Goal: Transaction & Acquisition: Purchase product/service

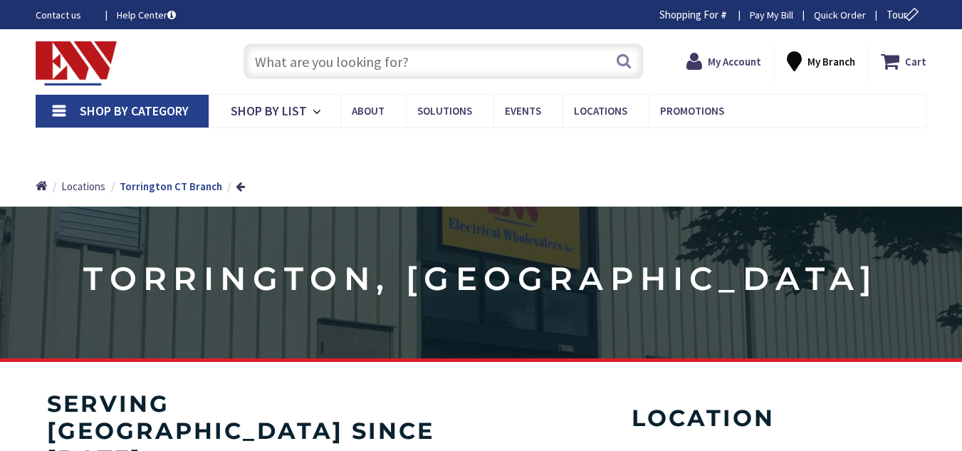
click at [423, 75] on input "text" at bounding box center [444, 61] width 400 height 36
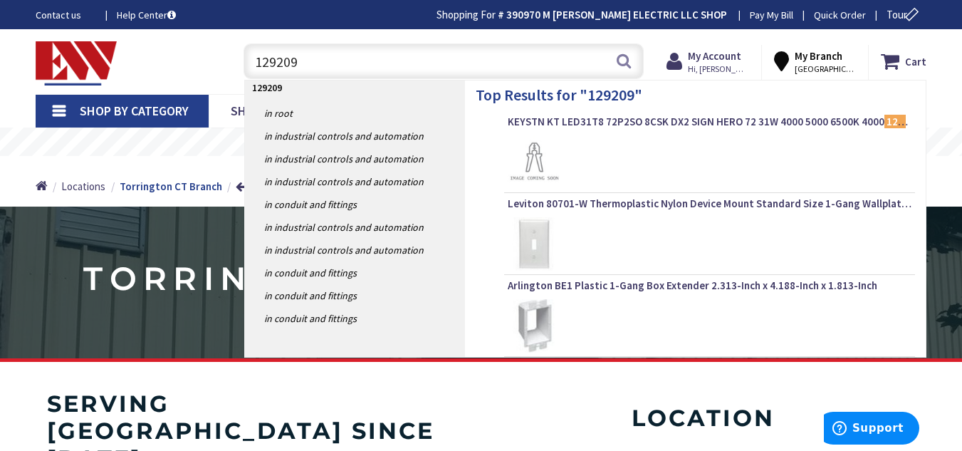
type input "1292091"
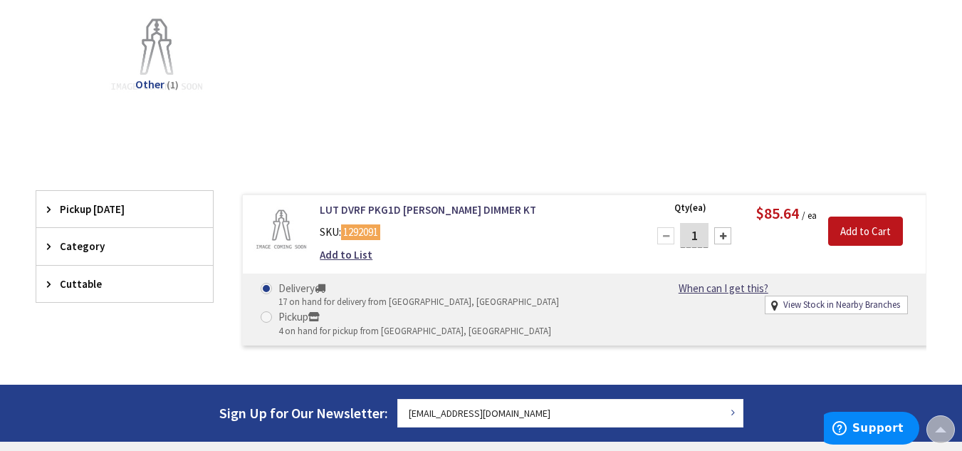
click at [725, 236] on div at bounding box center [722, 235] width 17 height 17
type input "2"
click at [881, 229] on input "Add to Cart" at bounding box center [865, 231] width 75 height 30
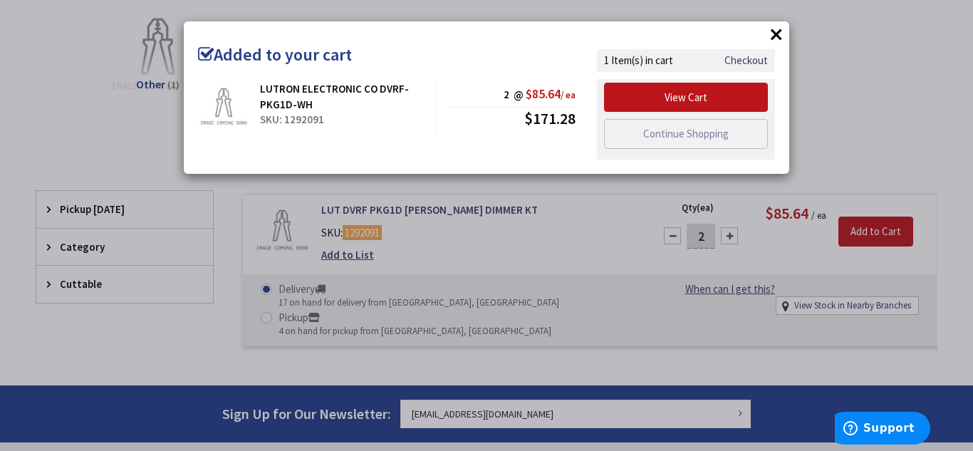
click at [768, 32] on button "×" at bounding box center [775, 33] width 21 height 21
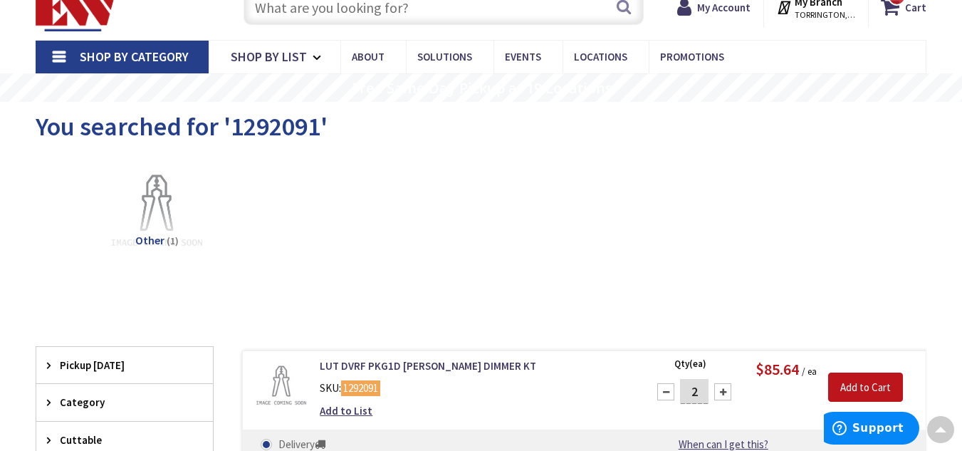
scroll to position [9, 0]
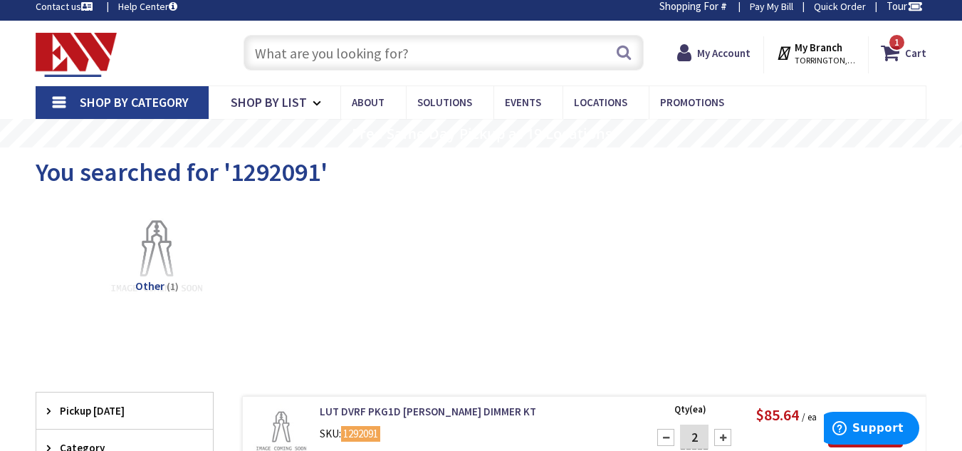
click at [406, 63] on input "text" at bounding box center [444, 53] width 400 height 36
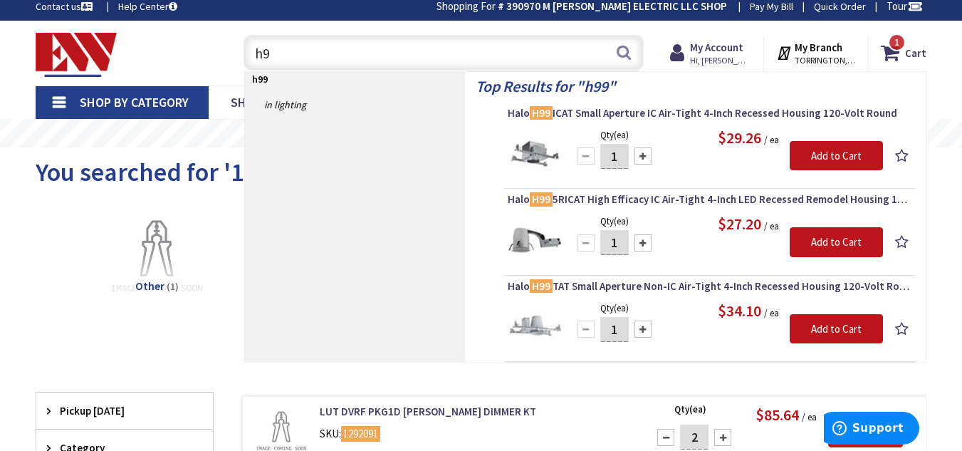
type input "h"
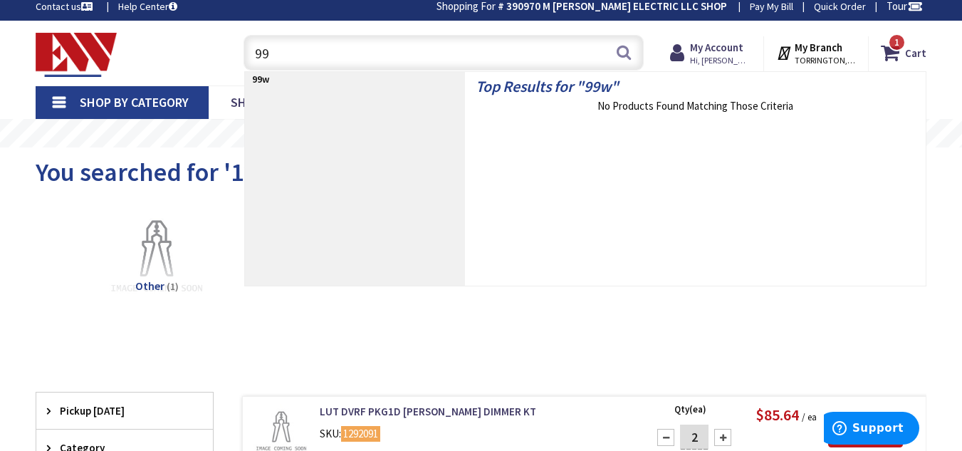
type input "9"
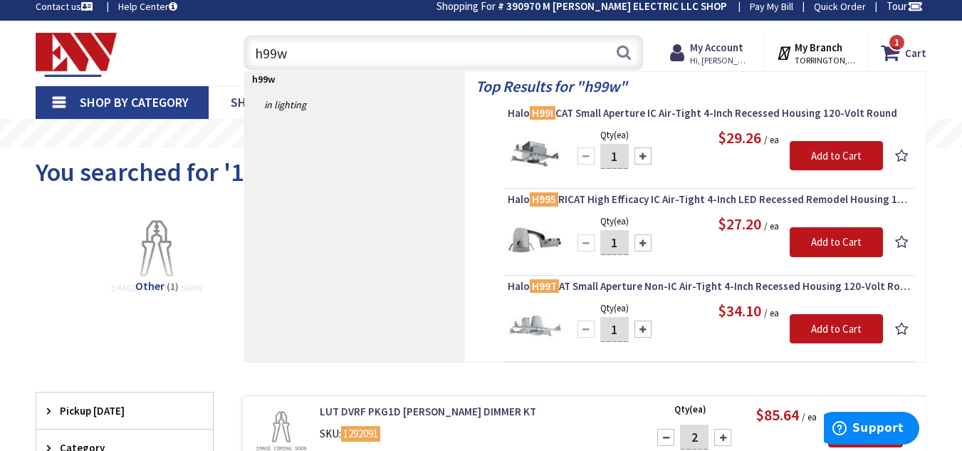
click at [387, 54] on input "h99w" at bounding box center [444, 53] width 400 height 36
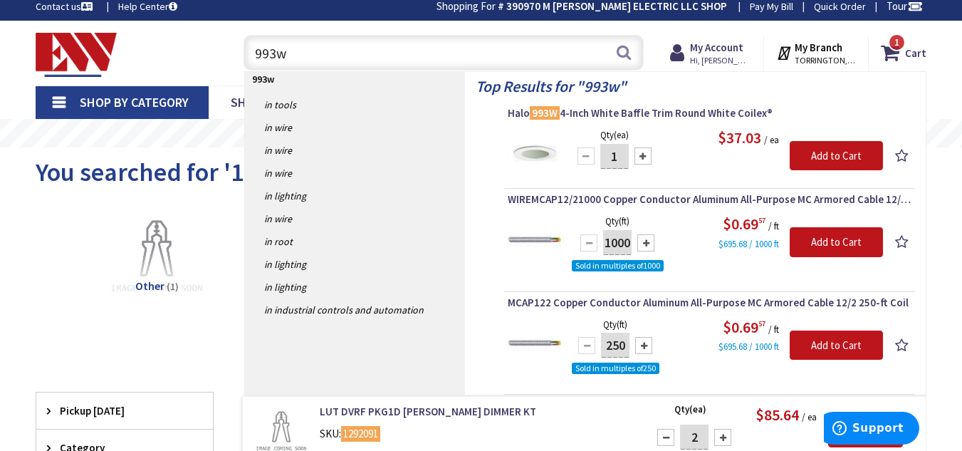
type input "993w"
click at [701, 105] on div "Top Results for " 993w " Halo 993W 4-Inch White Baffle Trim Round White Coilex®…" at bounding box center [695, 233] width 461 height 323
click at [677, 115] on span "Halo 993W 4-Inch White Baffle Trim Round White Coilex®" at bounding box center [710, 113] width 404 height 14
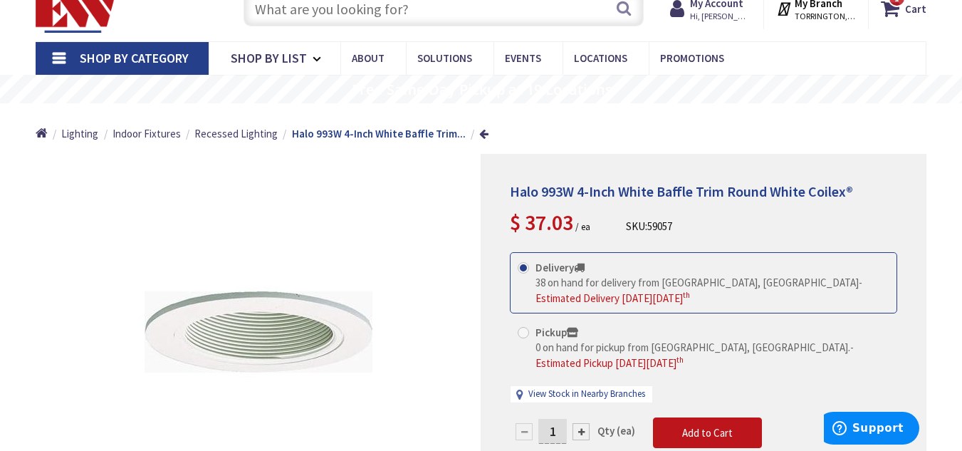
scroll to position [222, 0]
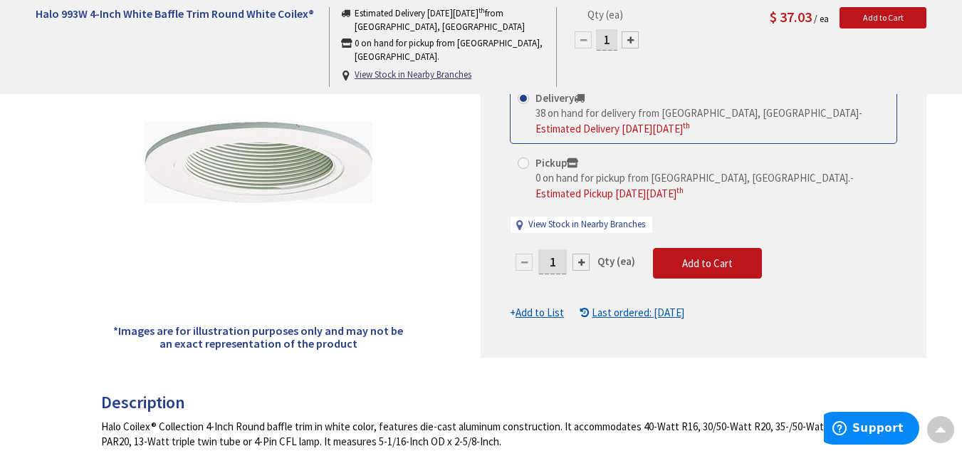
click at [553, 266] on input "1" at bounding box center [552, 261] width 28 height 25
type input "6"
click at [702, 259] on form "This product is Discontinued Delivery 38 on hand for delivery from Middletown, …" at bounding box center [703, 202] width 387 height 238
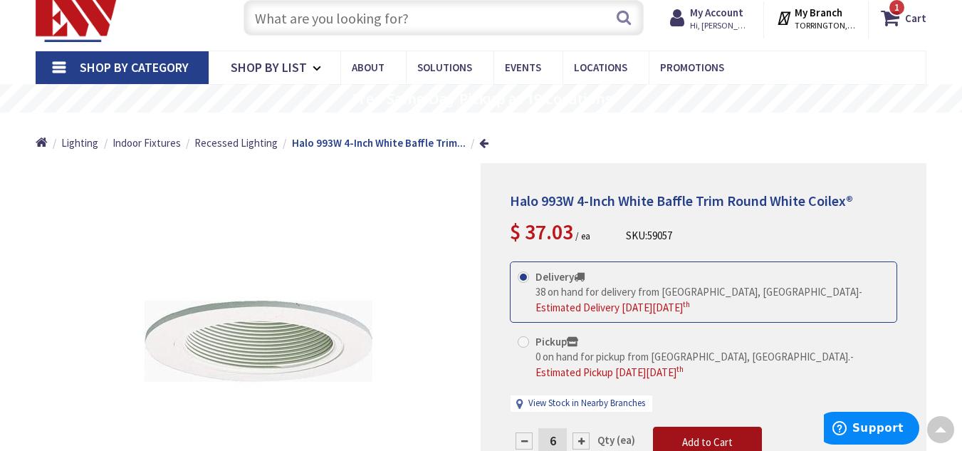
scroll to position [0, 0]
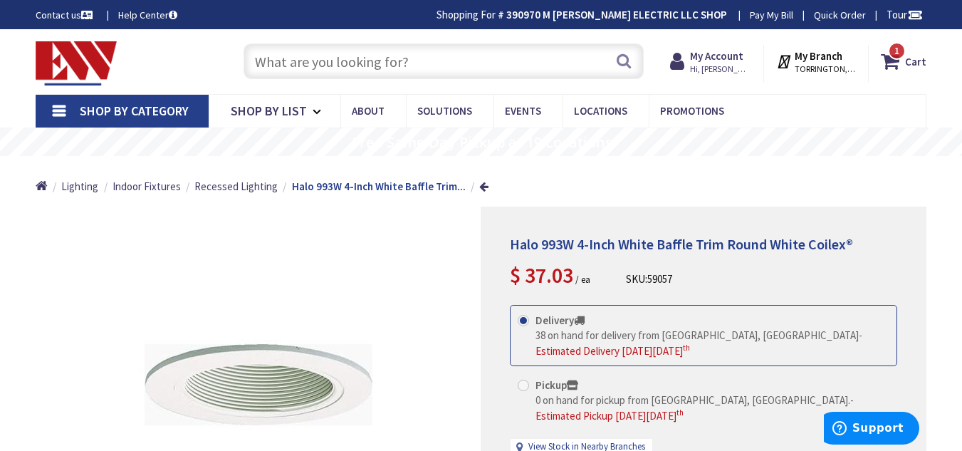
click at [406, 64] on input "text" at bounding box center [444, 61] width 400 height 36
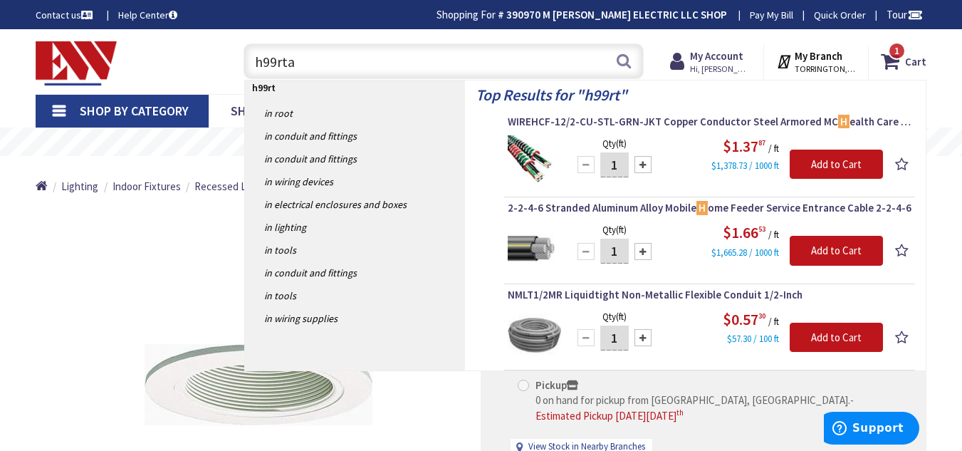
type input "h99rtat"
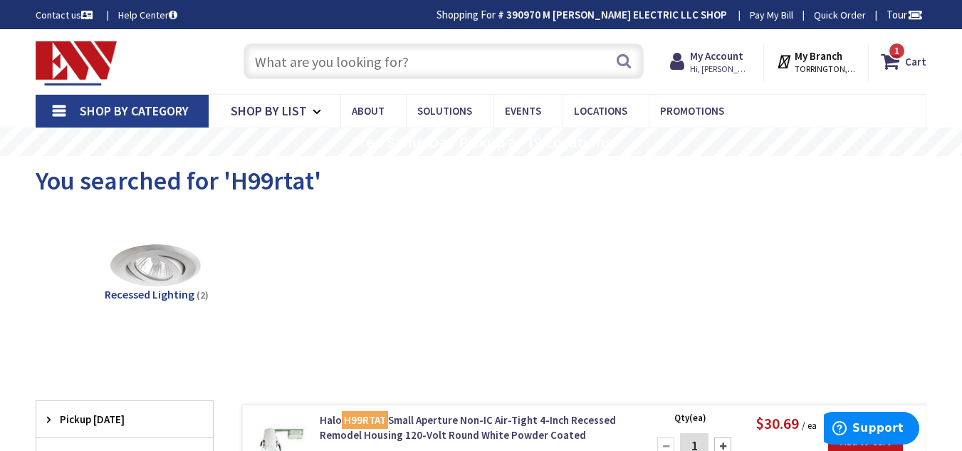
click at [320, 50] on input "text" at bounding box center [444, 61] width 400 height 36
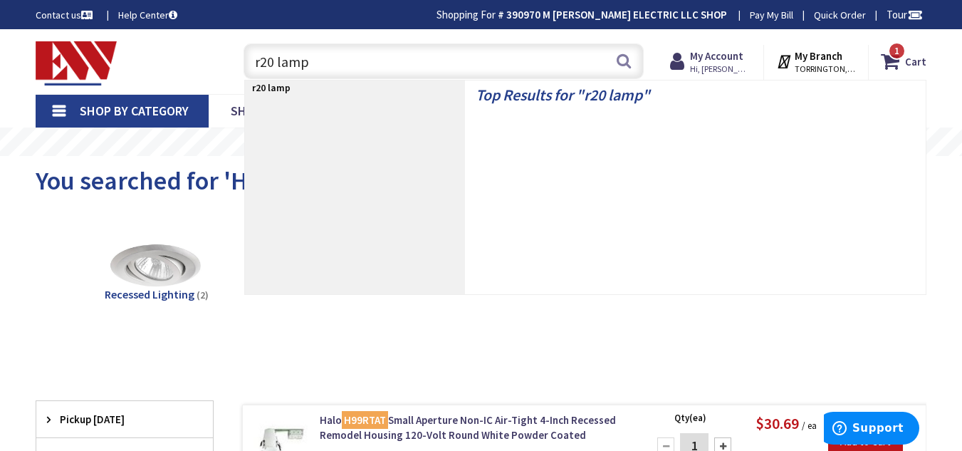
type input "r20 lamps"
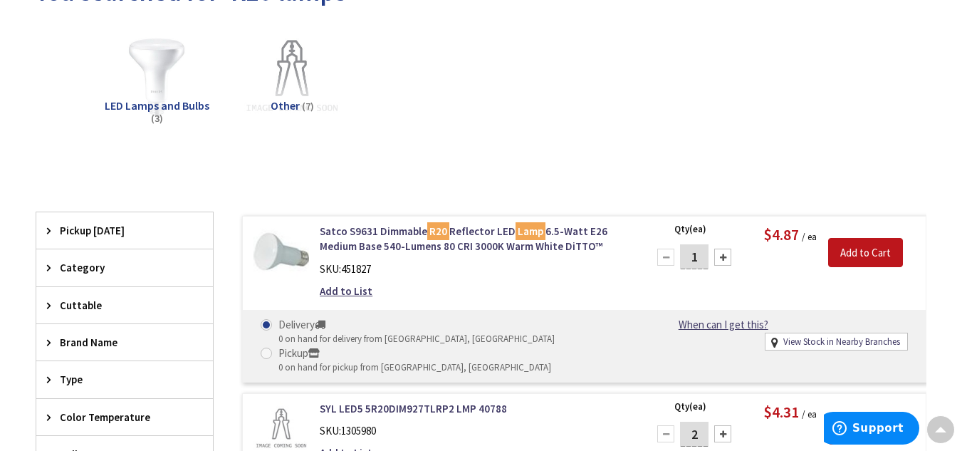
click at [697, 258] on input "1" at bounding box center [694, 256] width 28 height 25
type input "6"
click at [866, 247] on input "Add to Cart" at bounding box center [865, 253] width 75 height 30
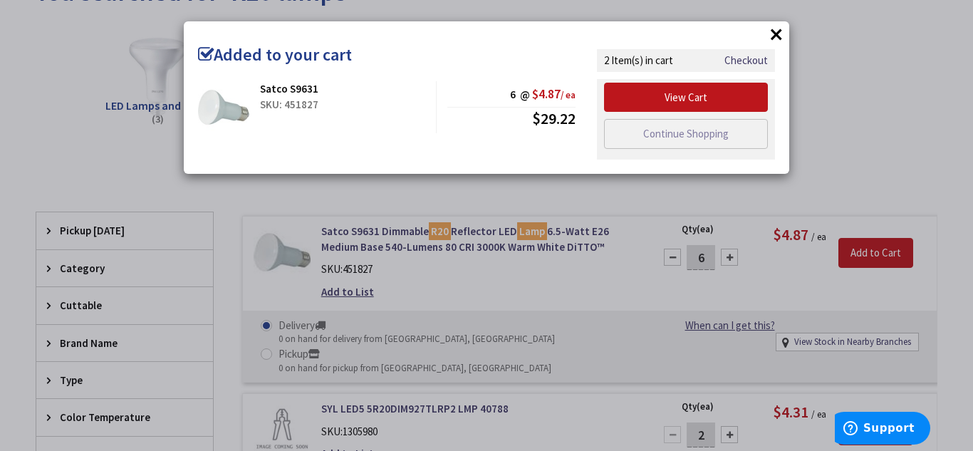
click at [777, 33] on button "×" at bounding box center [775, 33] width 21 height 21
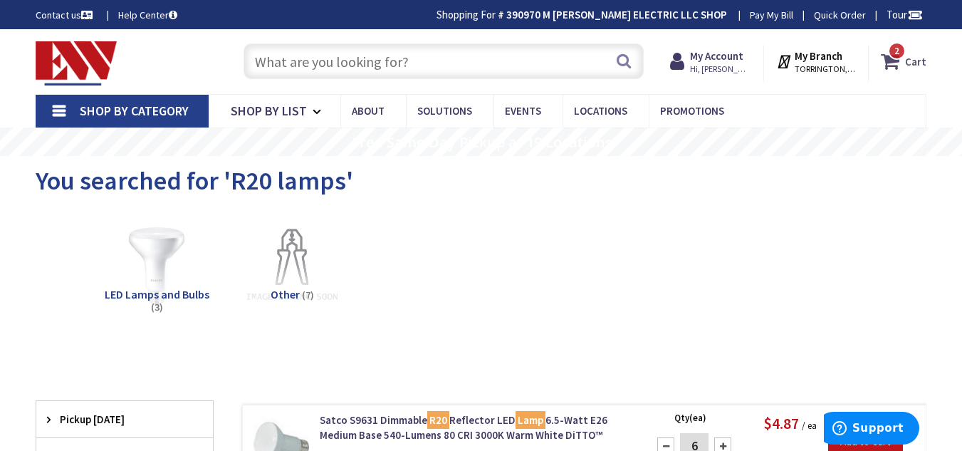
click at [899, 58] on span "2 2 items" at bounding box center [897, 51] width 18 height 18
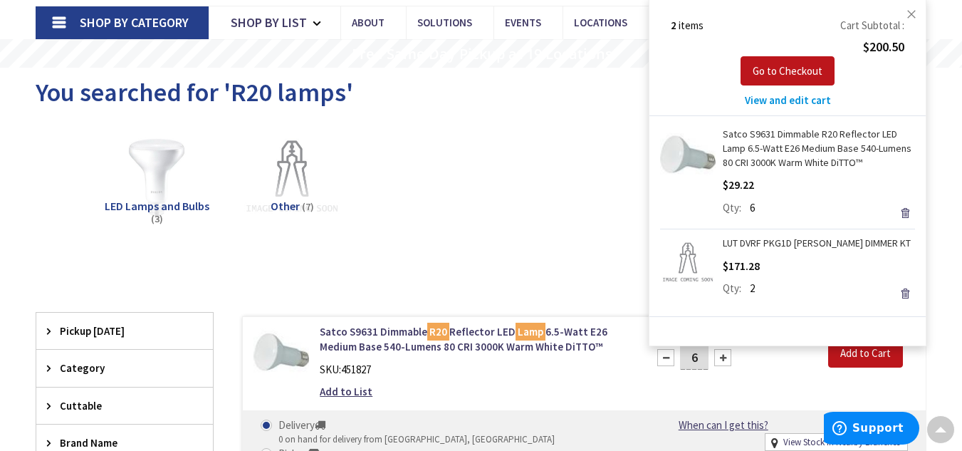
scroll to position [83, 0]
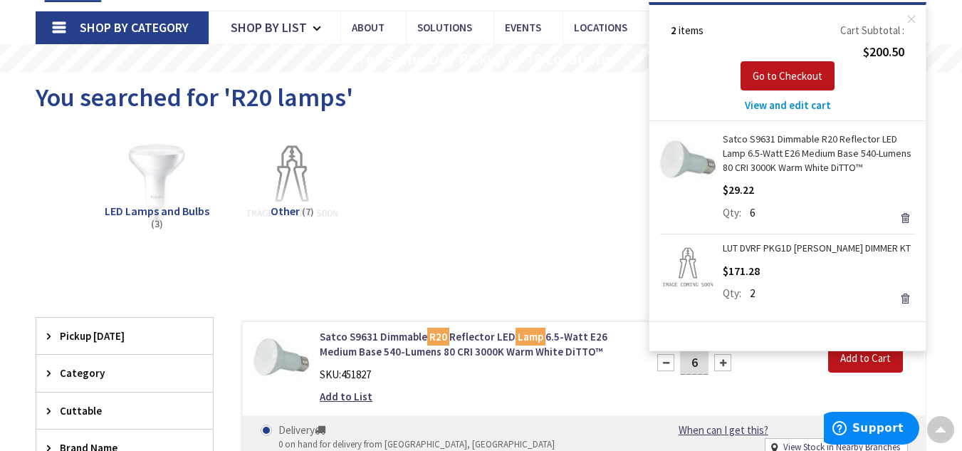
click at [478, 248] on div "LED Lamps and Bulbs (3) Other (7)" at bounding box center [481, 194] width 841 height 137
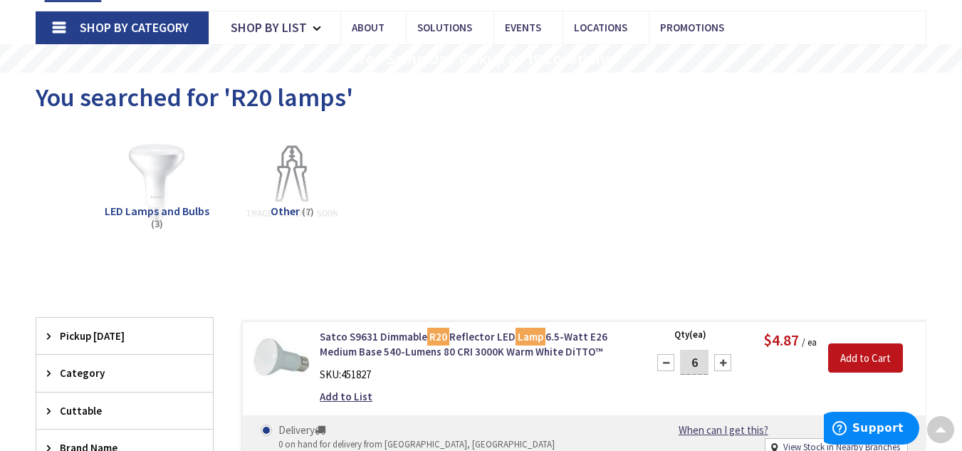
scroll to position [0, 0]
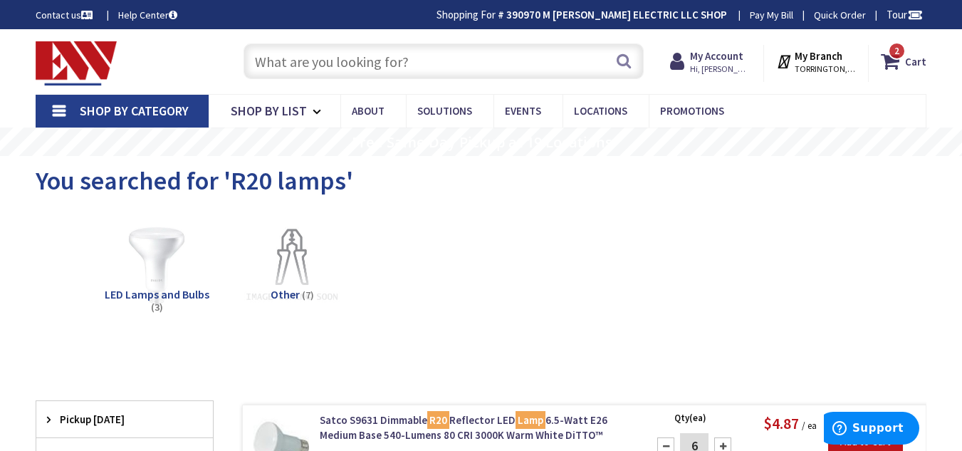
click at [378, 68] on input "text" at bounding box center [444, 61] width 400 height 36
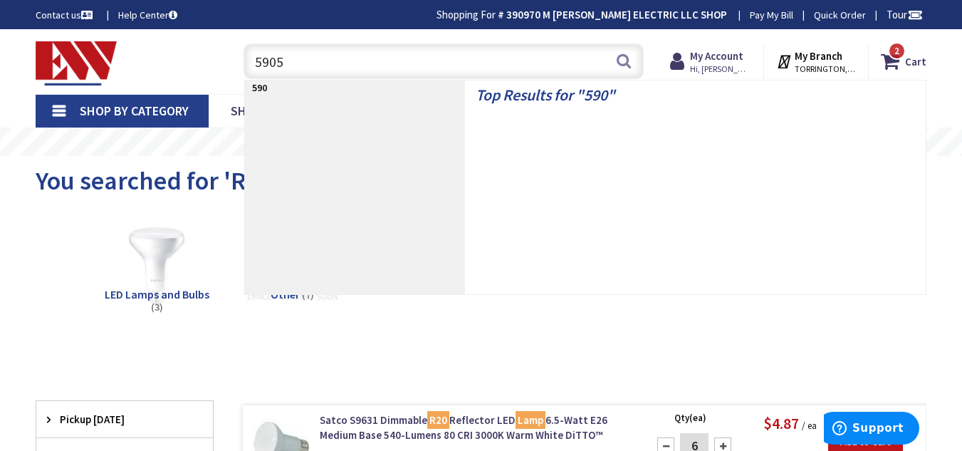
type input "59057"
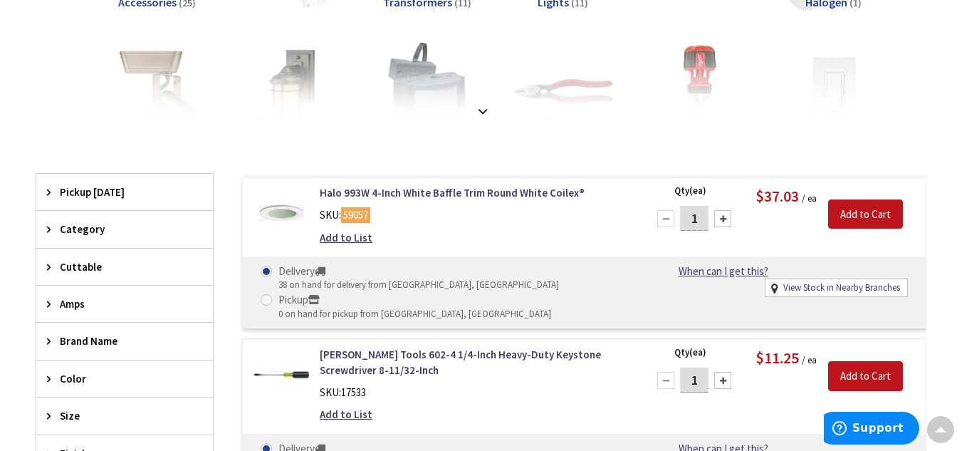
click at [693, 209] on input "1" at bounding box center [694, 218] width 28 height 25
type input "6"
click at [891, 226] on input "Add to Cart" at bounding box center [865, 214] width 75 height 30
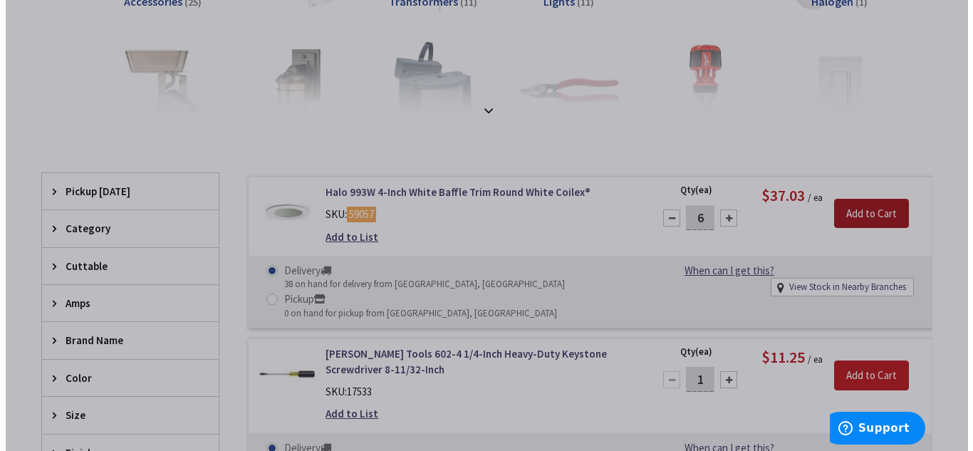
scroll to position [304, 0]
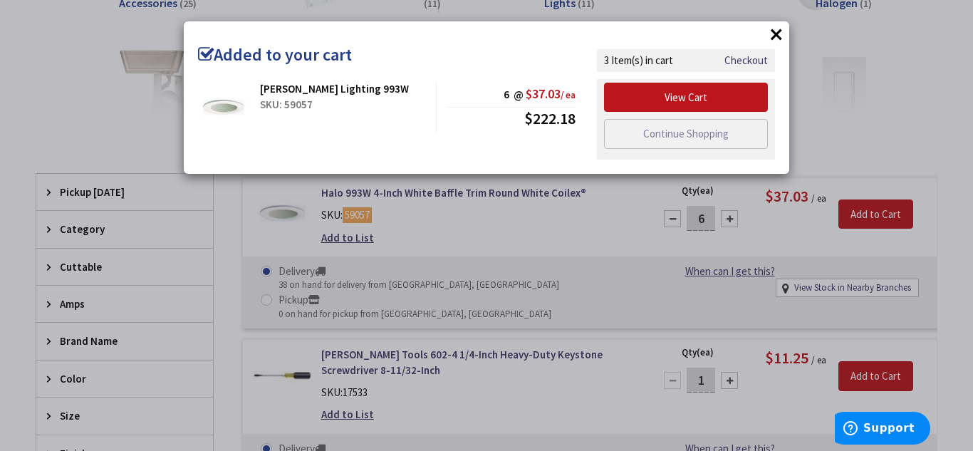
click at [775, 31] on button "×" at bounding box center [775, 33] width 21 height 21
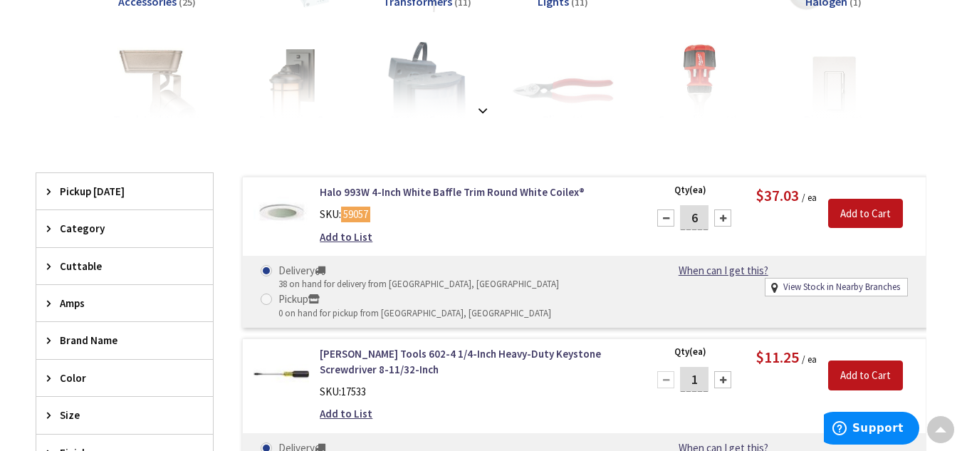
scroll to position [0, 0]
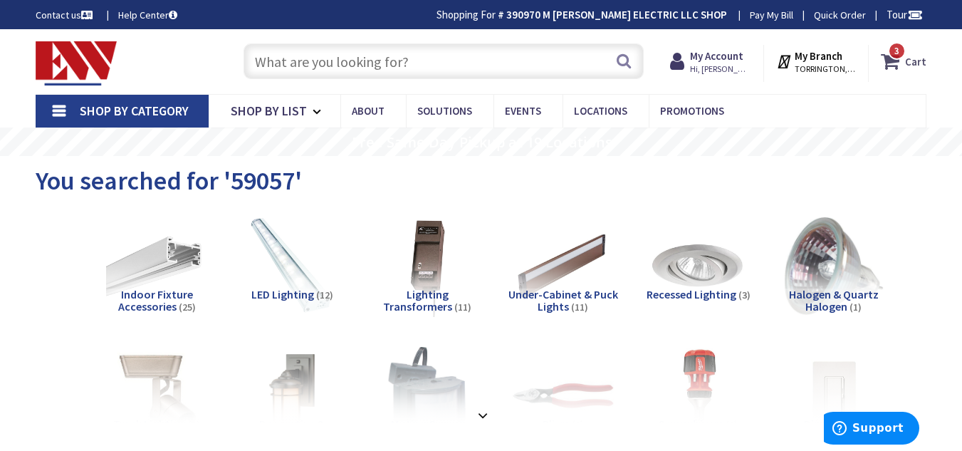
click at [915, 67] on strong "Cart" at bounding box center [915, 61] width 21 height 26
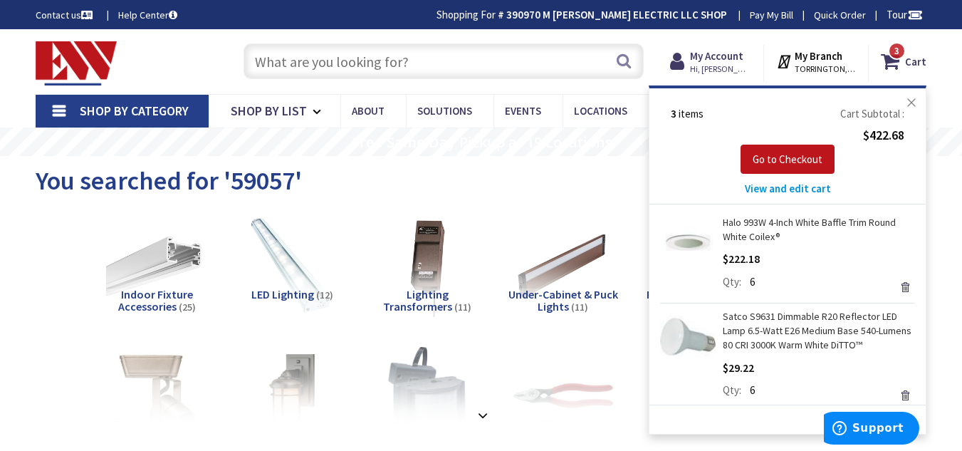
click at [915, 99] on button "Close" at bounding box center [911, 102] width 28 height 28
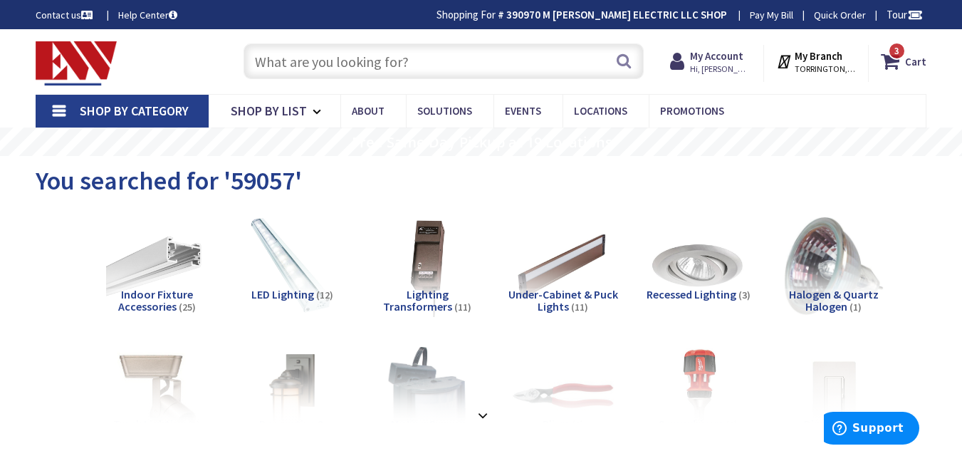
click at [538, 68] on input "text" at bounding box center [444, 61] width 400 height 36
click at [908, 68] on strong "Cart" at bounding box center [915, 61] width 21 height 26
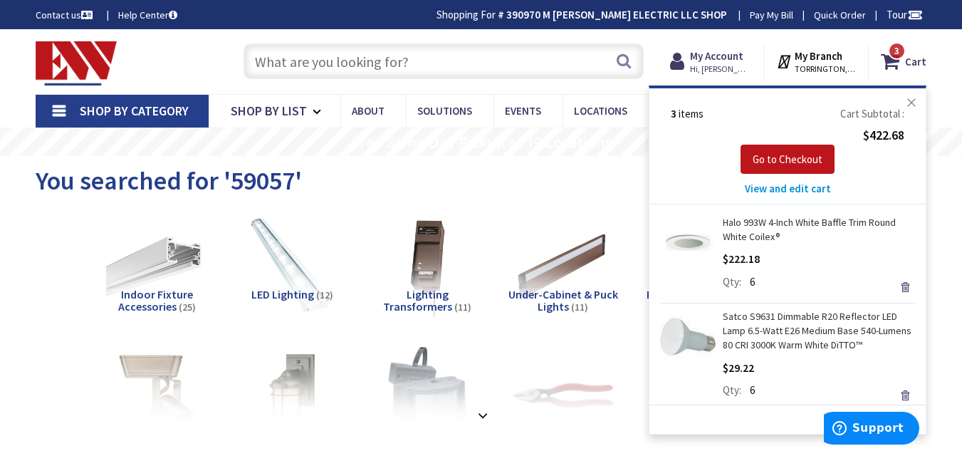
scroll to position [98, 0]
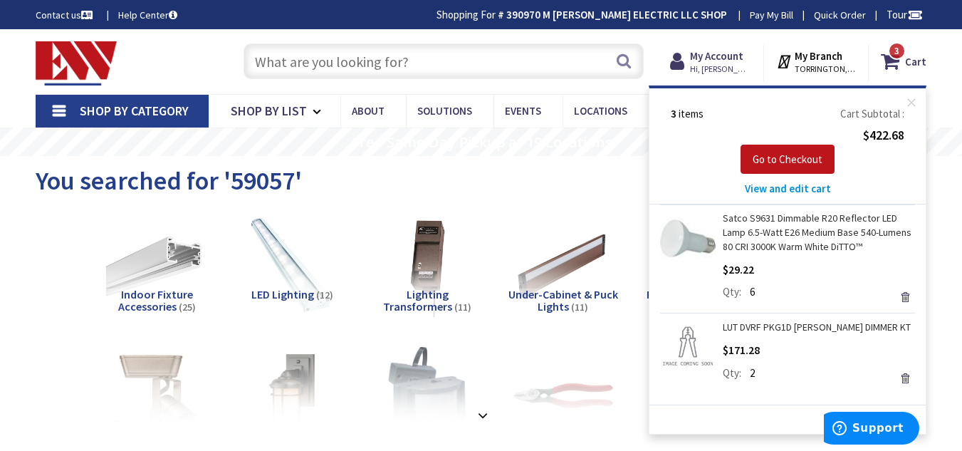
click at [405, 64] on input "text" at bounding box center [444, 61] width 400 height 36
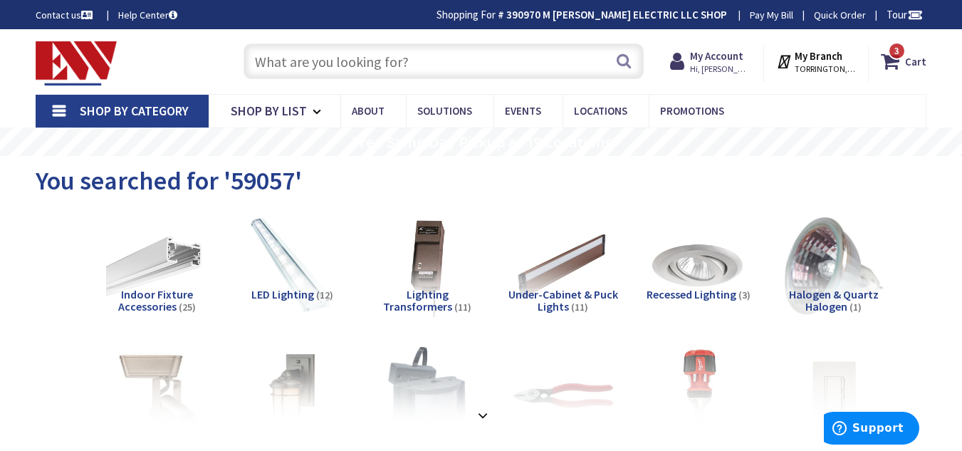
click at [336, 51] on input "text" at bounding box center [444, 61] width 400 height 36
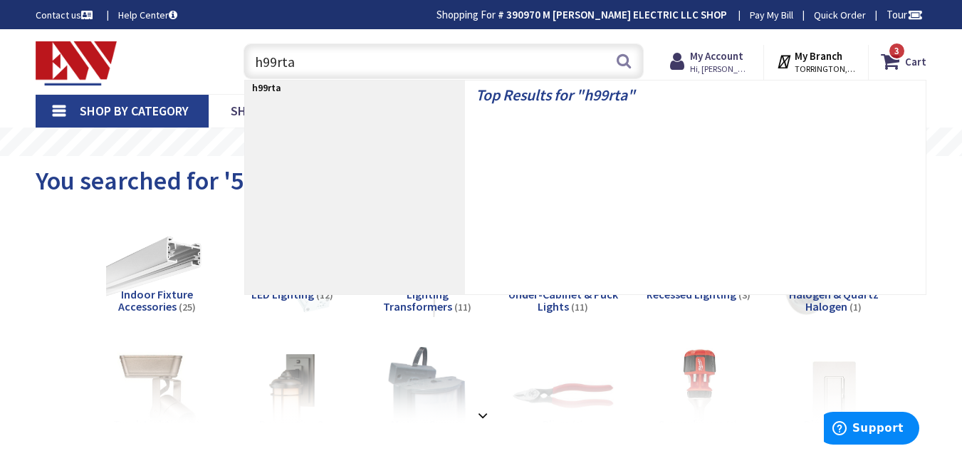
type input "h99rtat"
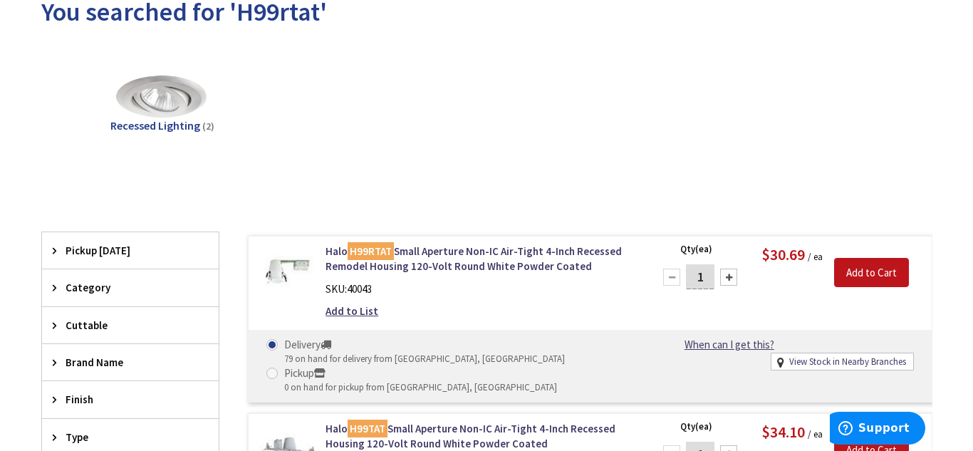
scroll to position [179, 0]
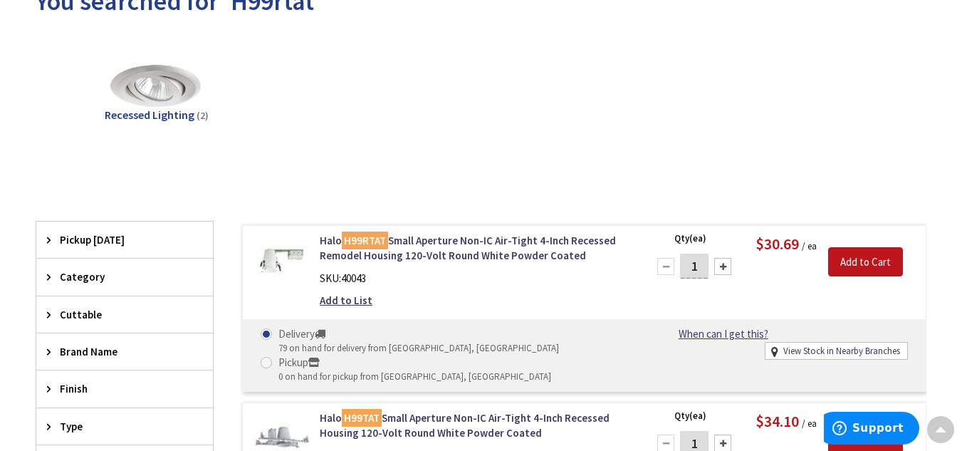
click at [697, 261] on input "1" at bounding box center [694, 265] width 28 height 25
type input "6"
click at [856, 251] on input "Add to Cart" at bounding box center [865, 262] width 75 height 30
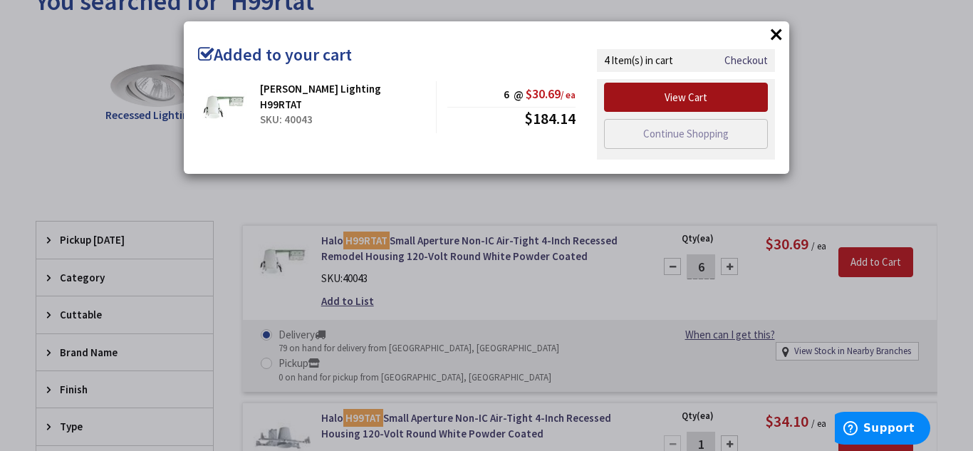
click at [649, 94] on link "View Cart" at bounding box center [686, 98] width 164 height 30
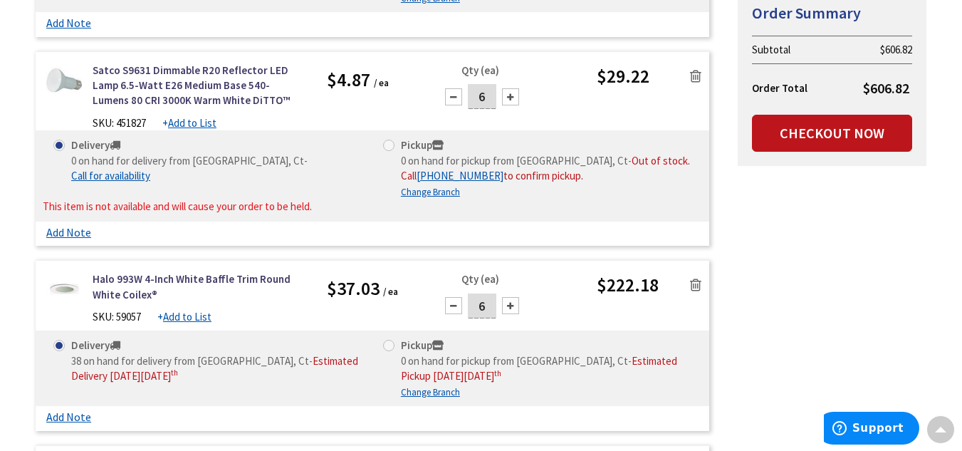
scroll to position [466, 0]
click at [697, 77] on icon at bounding box center [695, 77] width 11 height 14
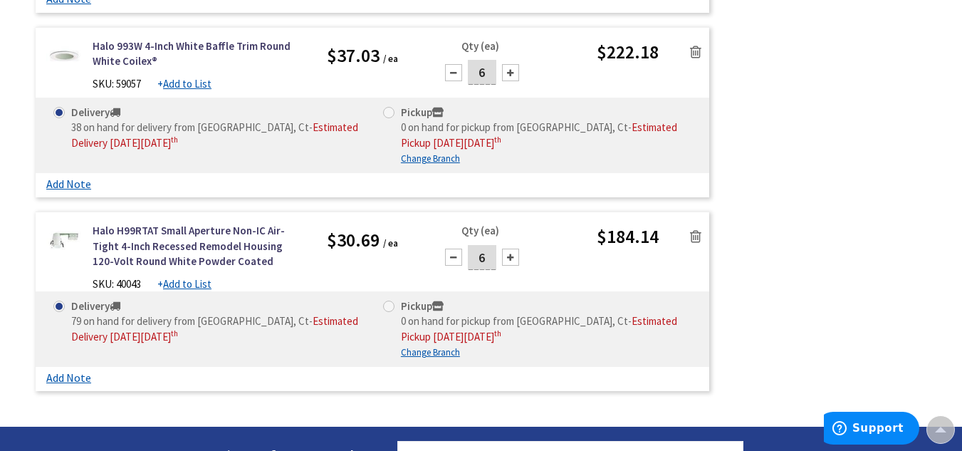
scroll to position [0, 0]
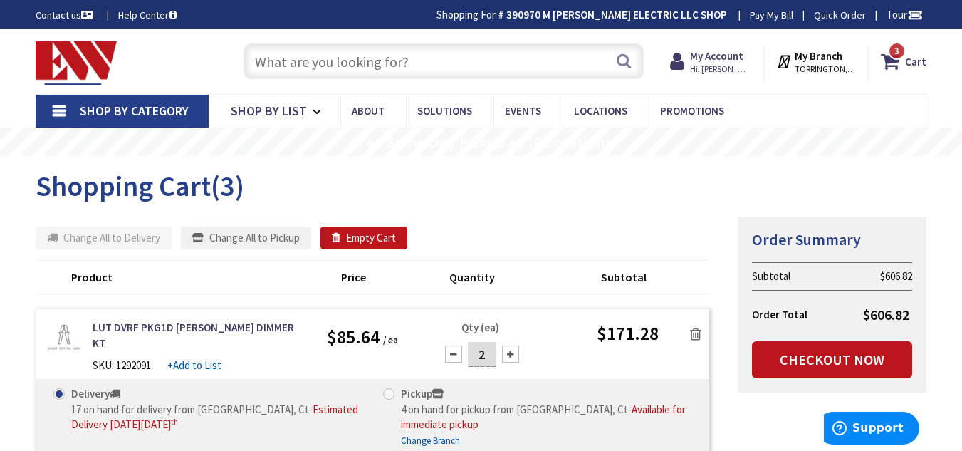
click at [387, 62] on input "text" at bounding box center [444, 61] width 400 height 36
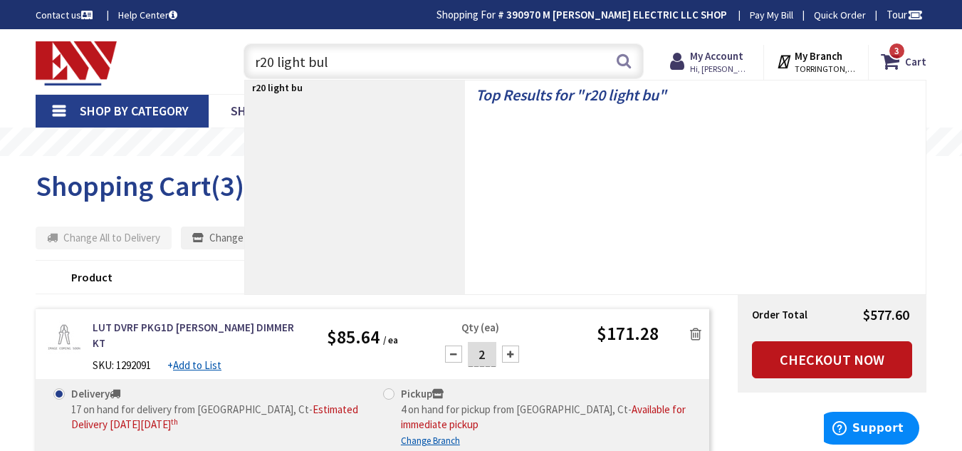
type input "r20 light bulb"
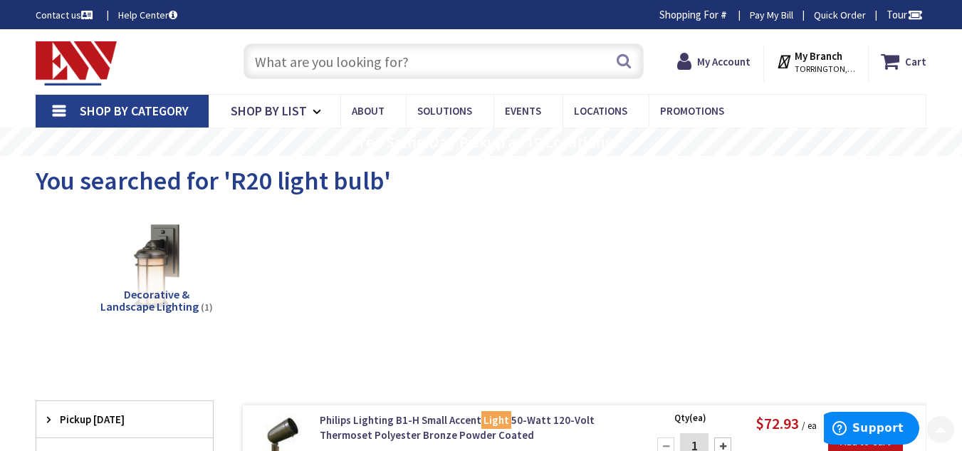
click at [322, 62] on input "text" at bounding box center [444, 61] width 400 height 36
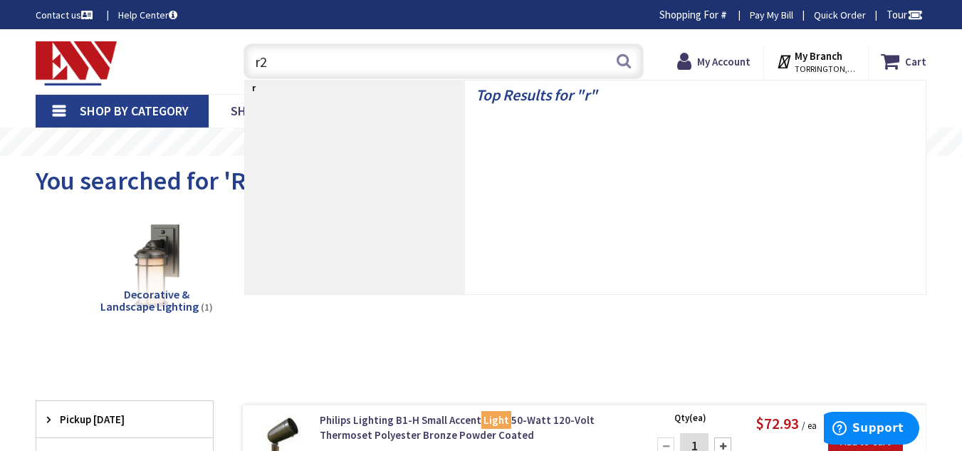
type input "r20"
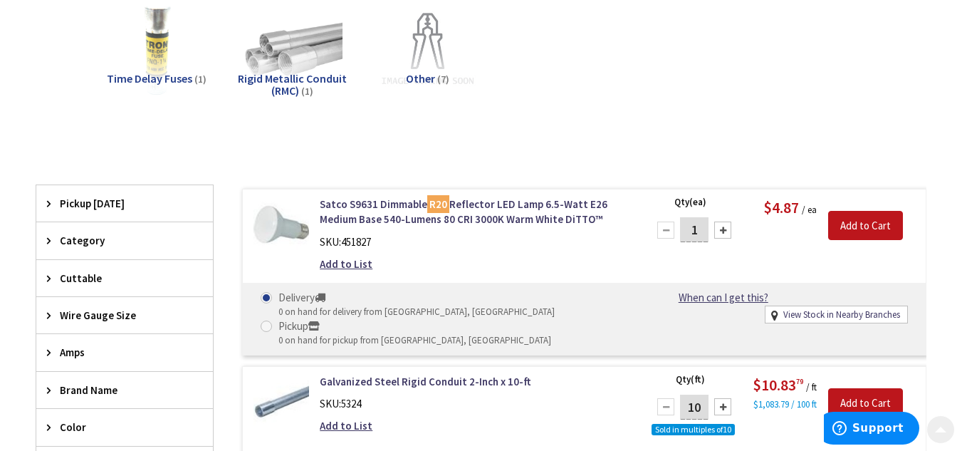
scroll to position [346, 0]
click at [71, 389] on span "Brand Name" at bounding box center [118, 389] width 116 height 15
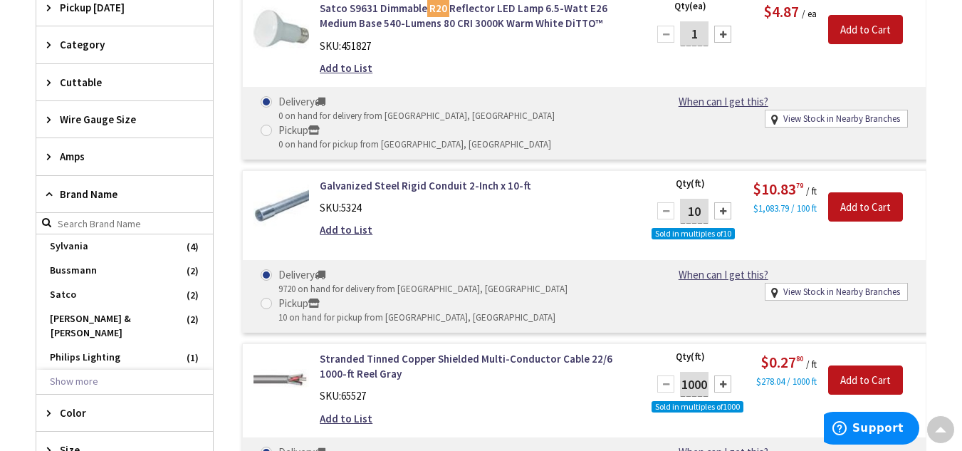
scroll to position [542, 0]
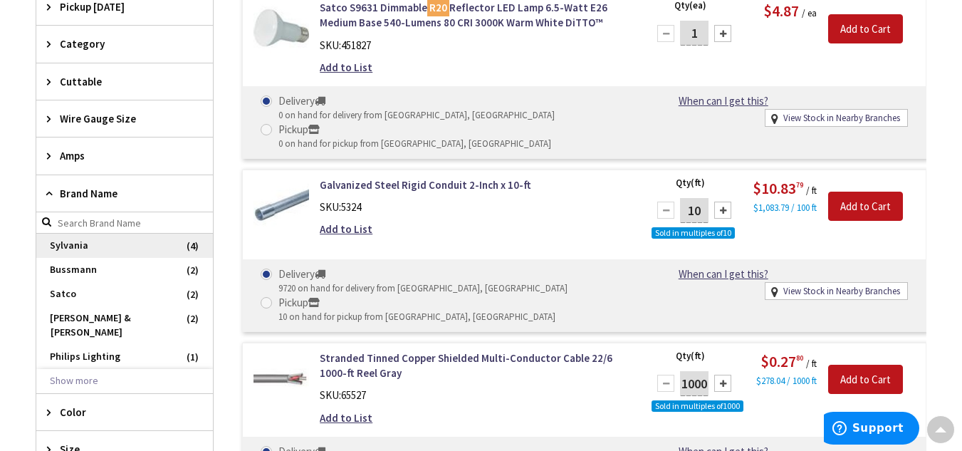
click at [125, 246] on span "Sylvania" at bounding box center [124, 246] width 177 height 24
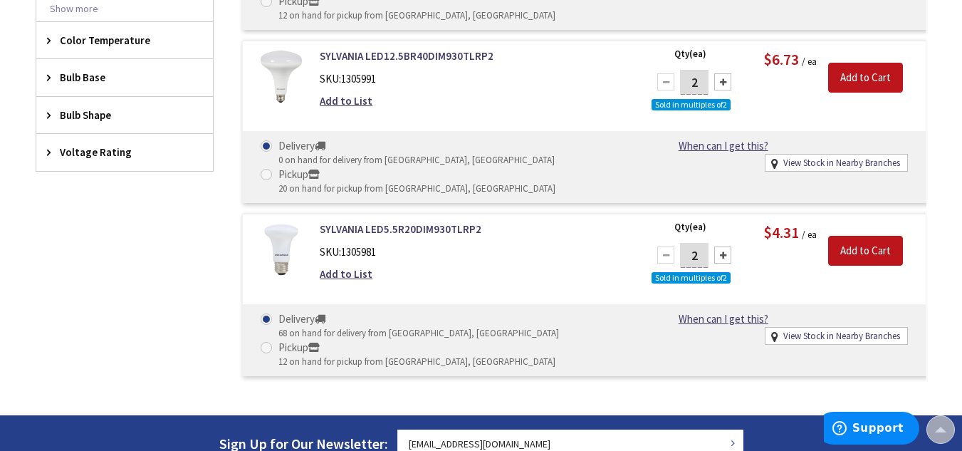
scroll to position [723, 0]
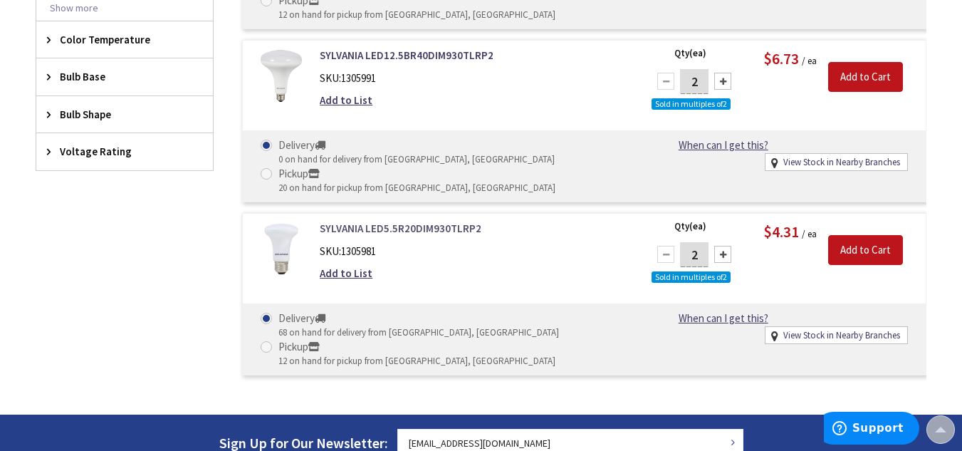
click at [441, 231] on link "SYLVANIA LED5.5R20DIM930TLRP2" at bounding box center [475, 228] width 310 height 15
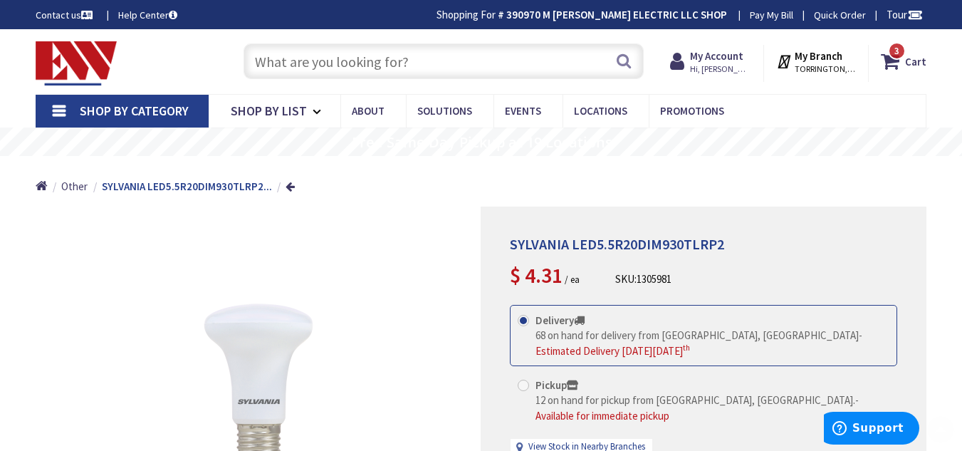
scroll to position [209, 0]
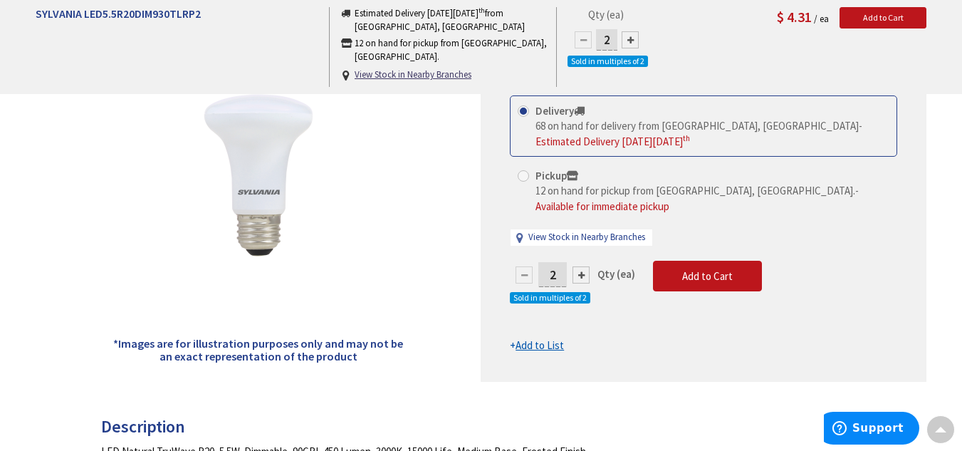
click at [583, 266] on div at bounding box center [580, 274] width 17 height 17
type input "4"
click at [583, 254] on div at bounding box center [703, 190] width 444 height 384
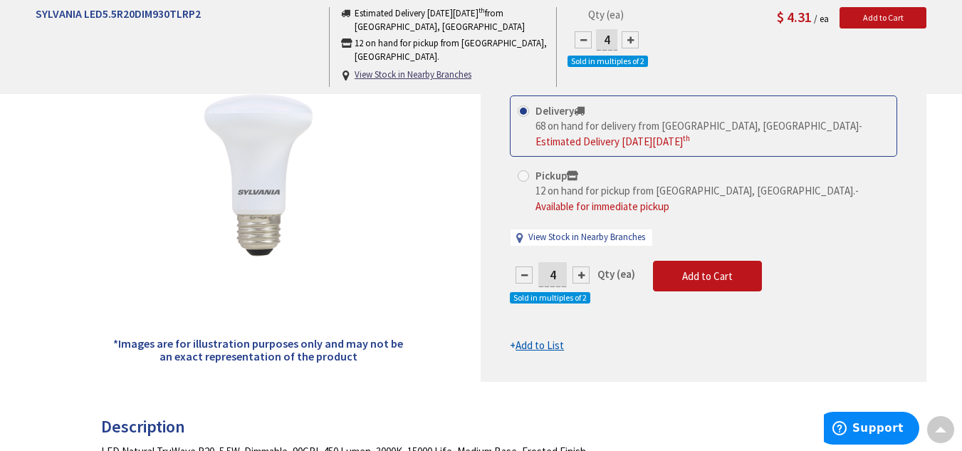
click at [582, 266] on div at bounding box center [580, 274] width 17 height 17
type input "6"
click at [582, 261] on div at bounding box center [703, 190] width 444 height 384
click at [686, 269] on span "Add to Cart" at bounding box center [707, 276] width 51 height 14
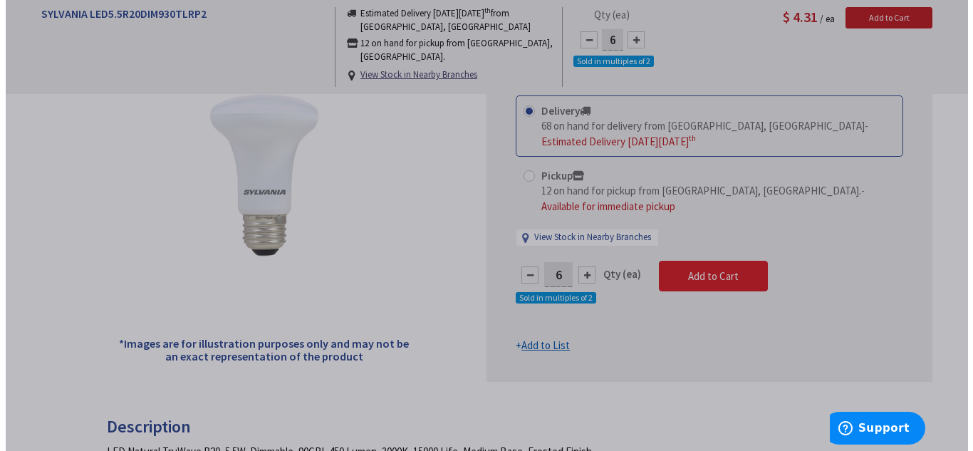
scroll to position [210, 0]
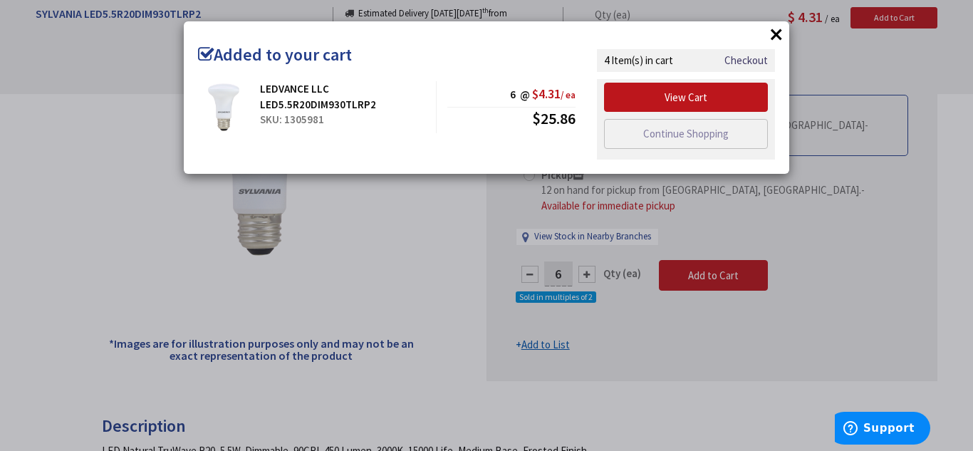
click at [776, 32] on button "×" at bounding box center [775, 33] width 21 height 21
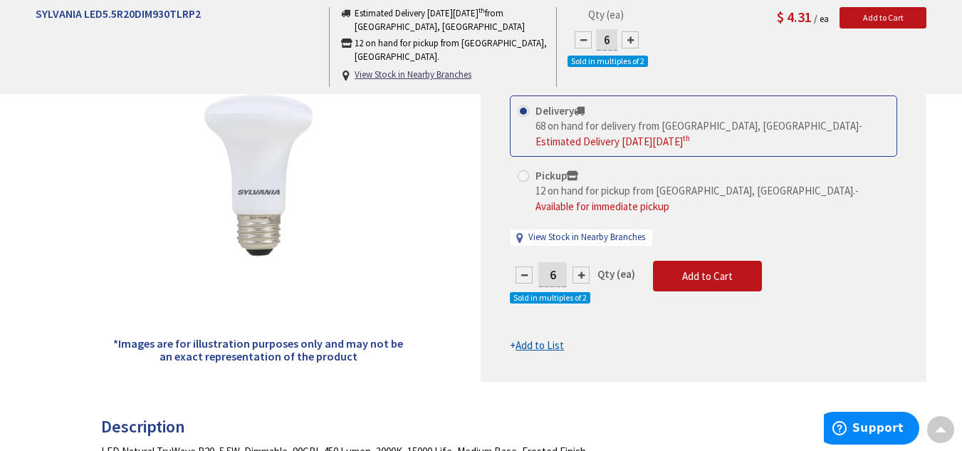
scroll to position [0, 0]
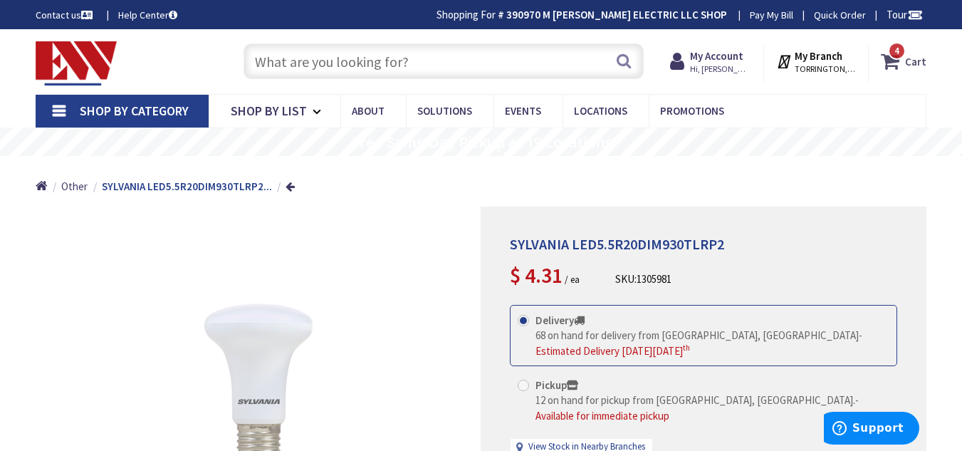
click at [916, 70] on strong "Cart" at bounding box center [915, 61] width 21 height 26
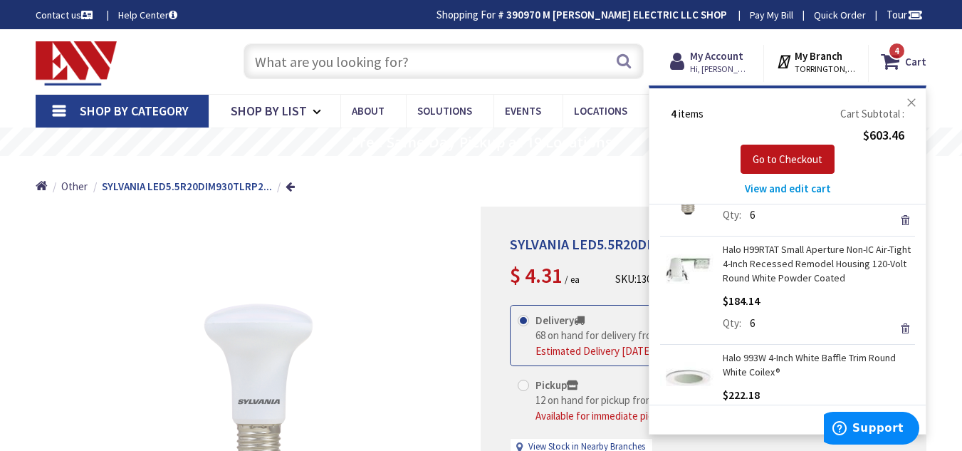
scroll to position [54, 0]
click at [895, 332] on link "Remove" at bounding box center [905, 328] width 20 height 20
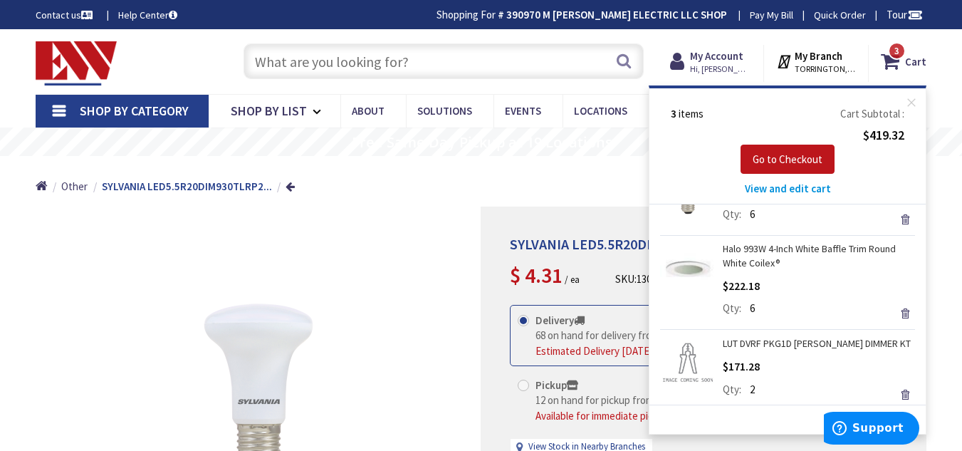
scroll to position [0, 0]
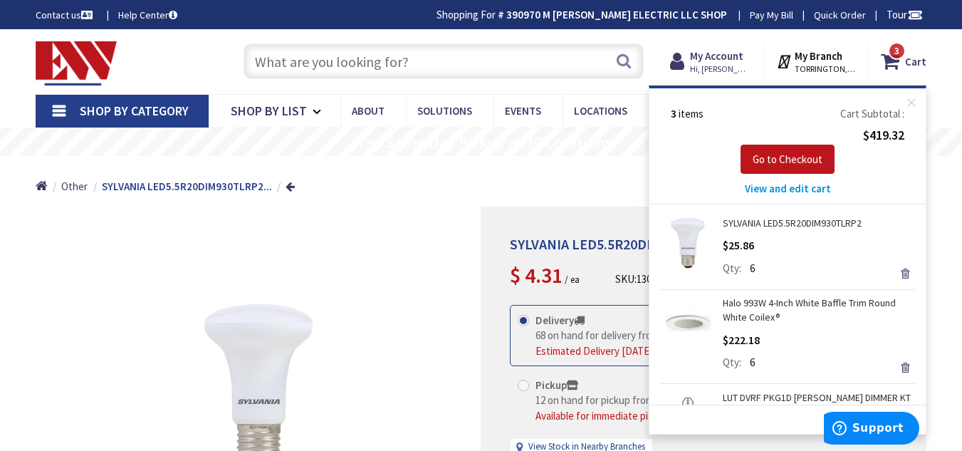
click at [518, 178] on div "Home Other SYLVANIA LED5.5R20DIM930TLRP2..." at bounding box center [481, 181] width 962 height 51
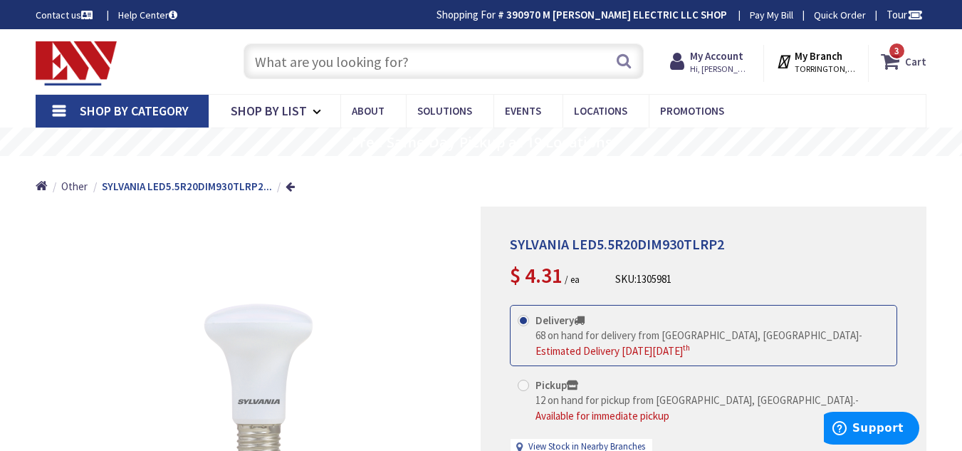
click at [905, 53] on span "3 3 items" at bounding box center [897, 51] width 18 height 18
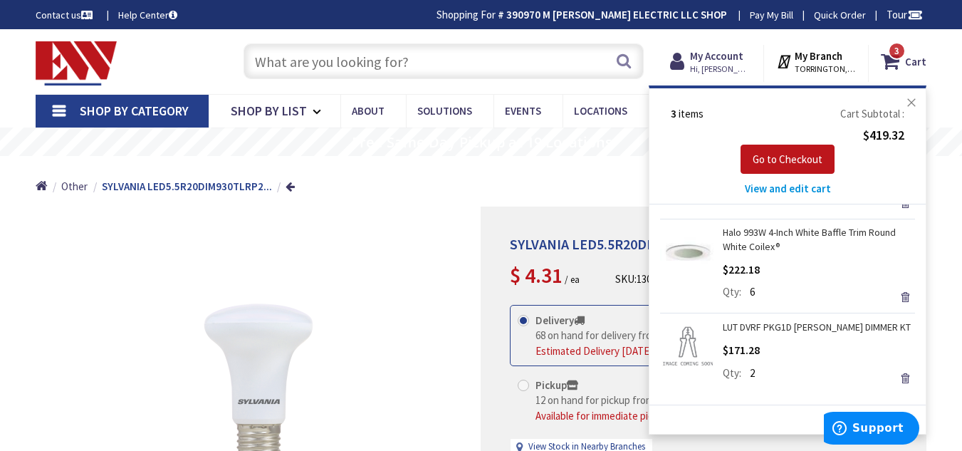
scroll to position [19, 0]
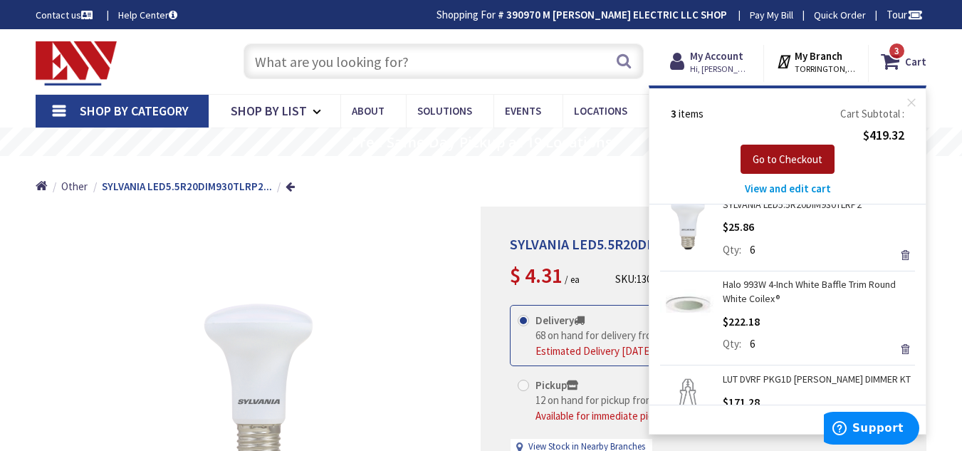
click at [777, 156] on span "Go to Checkout" at bounding box center [788, 159] width 70 height 14
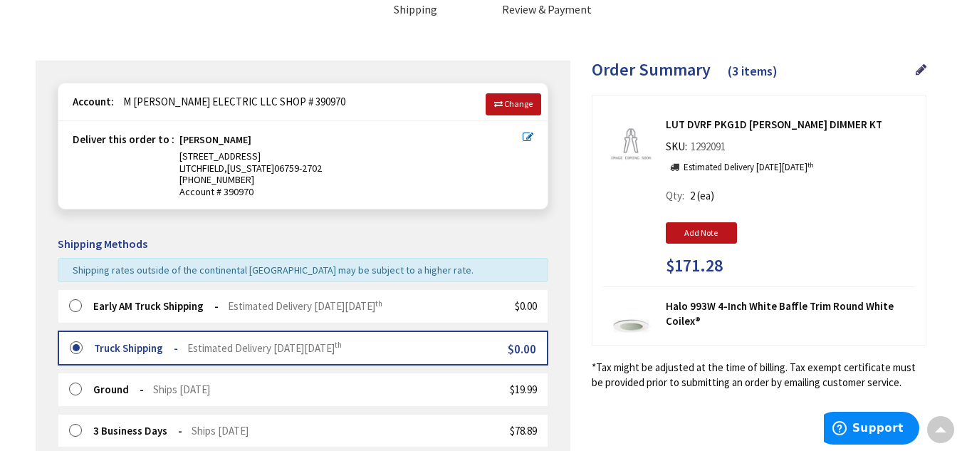
click at [78, 305] on label at bounding box center [80, 306] width 22 height 14
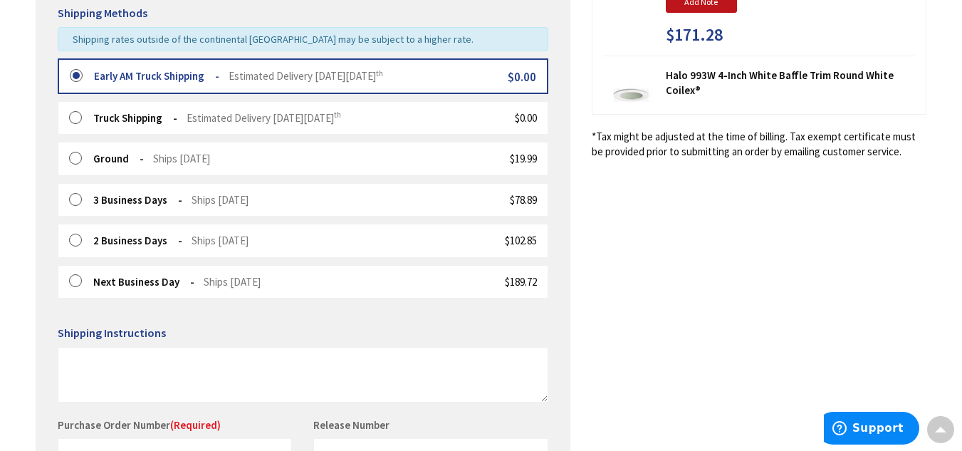
scroll to position [432, 0]
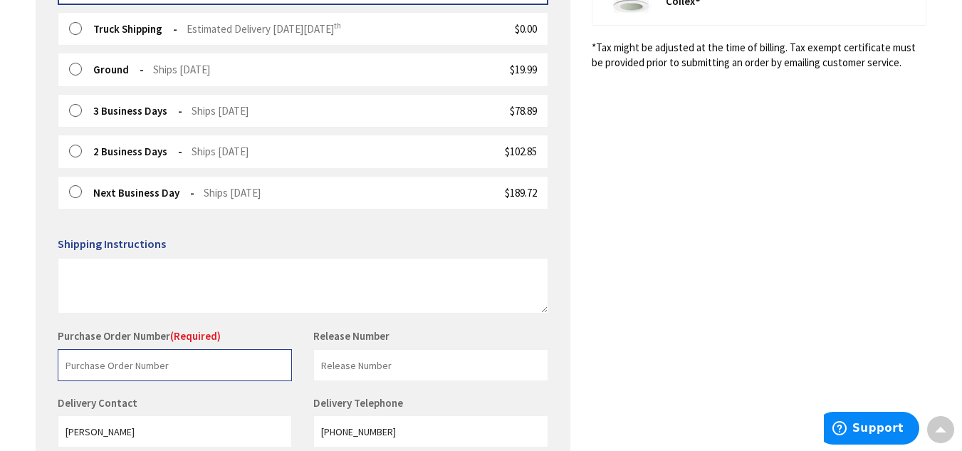
click at [103, 381] on input "text" at bounding box center [175, 365] width 234 height 32
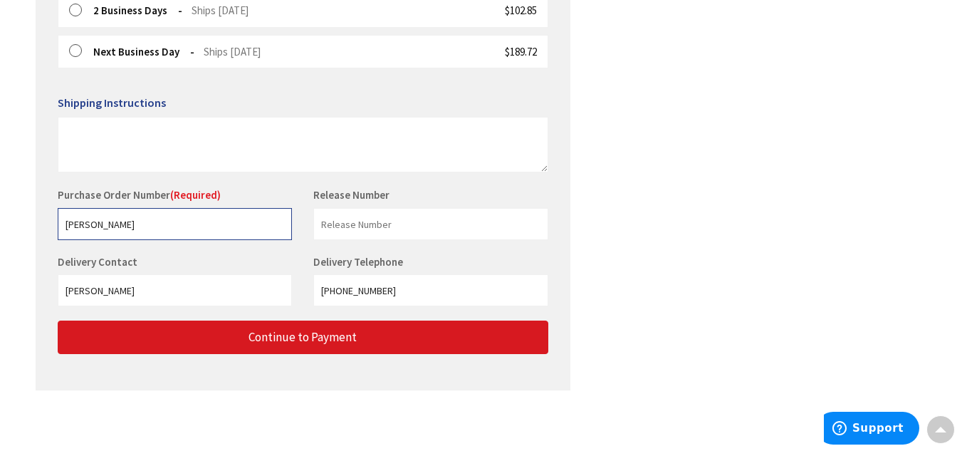
type input "[PERSON_NAME]"
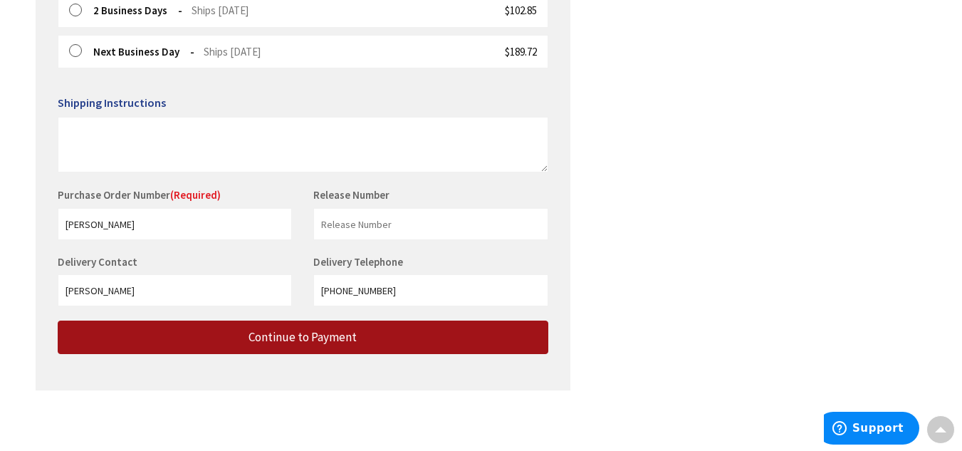
click at [374, 345] on button "Continue to Payment" at bounding box center [303, 336] width 491 height 33
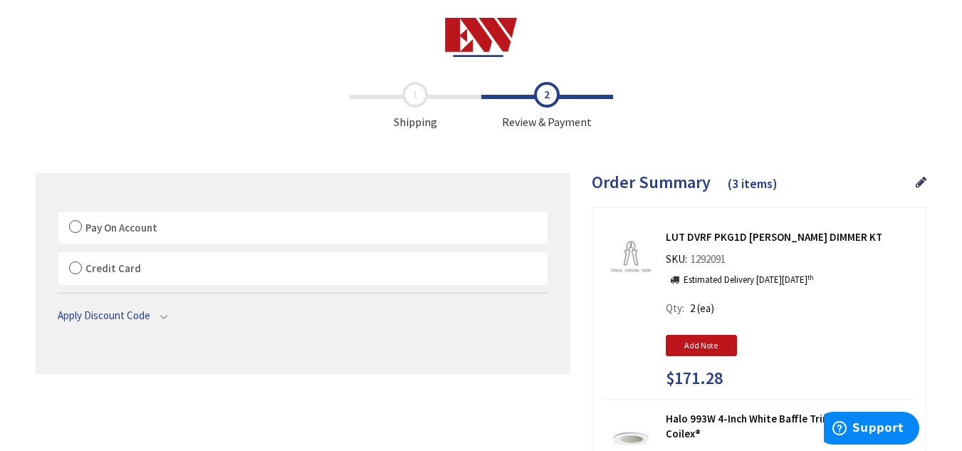
click at [72, 226] on label "Pay On Account" at bounding box center [302, 227] width 489 height 33
click at [58, 214] on input "Pay On Account" at bounding box center [58, 214] width 0 height 0
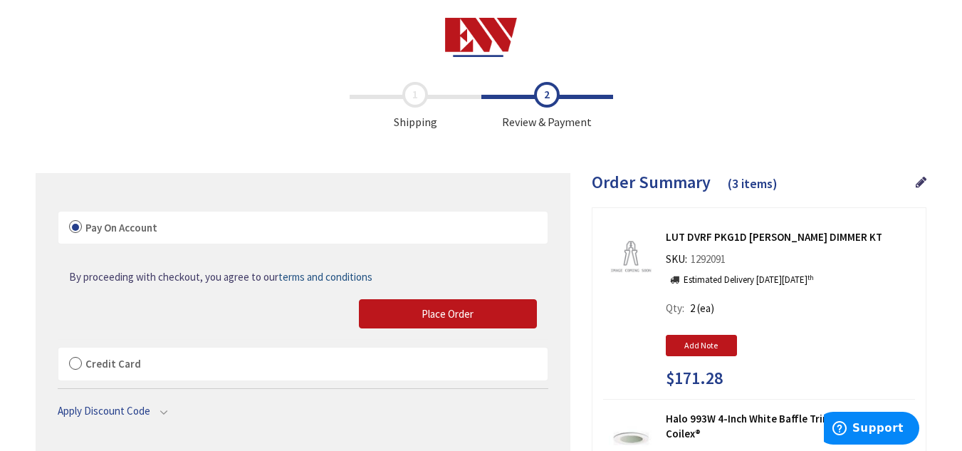
click at [464, 330] on div "By proceeding with checkout, you agree to our terms and conditions Place Order" at bounding box center [302, 291] width 489 height 95
click at [476, 318] on button "Place Order" at bounding box center [448, 314] width 178 height 30
